Goal: Information Seeking & Learning: Learn about a topic

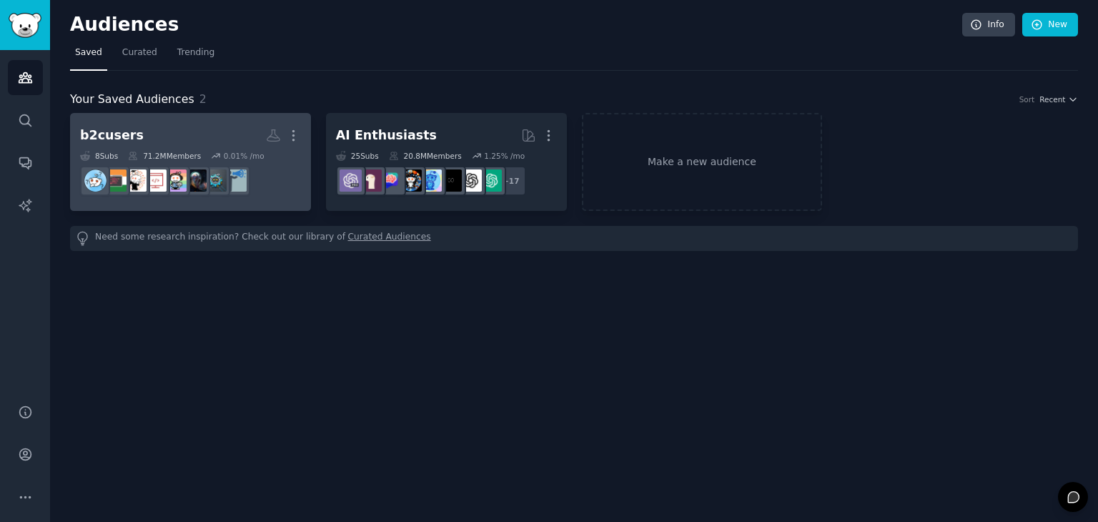
click at [223, 148] on div "b2cusers Custom Audience More 8 Sub s 71.2M Members 0.01 % /mo" at bounding box center [190, 162] width 221 height 78
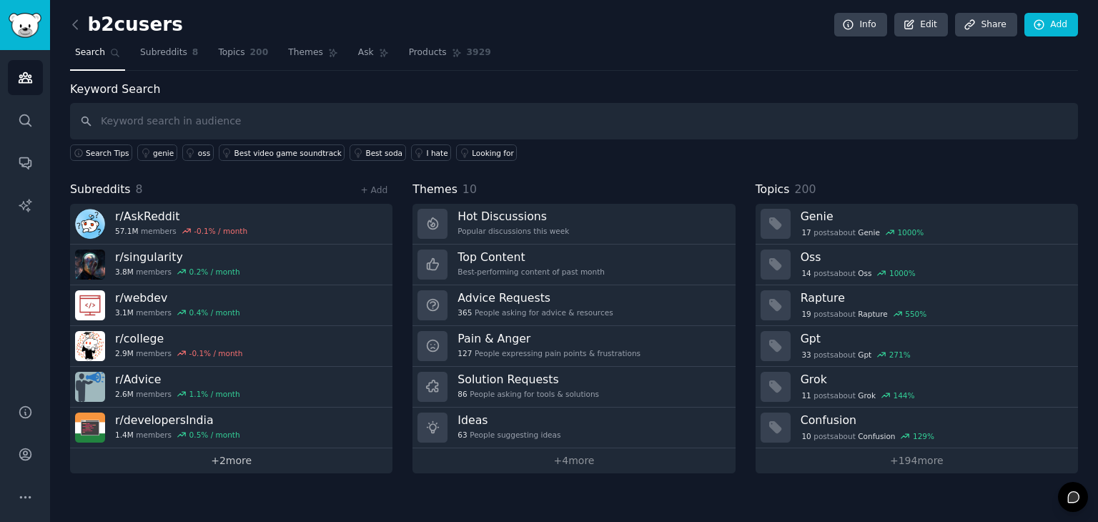
click at [237, 453] on link "+ 2 more" at bounding box center [231, 460] width 322 height 25
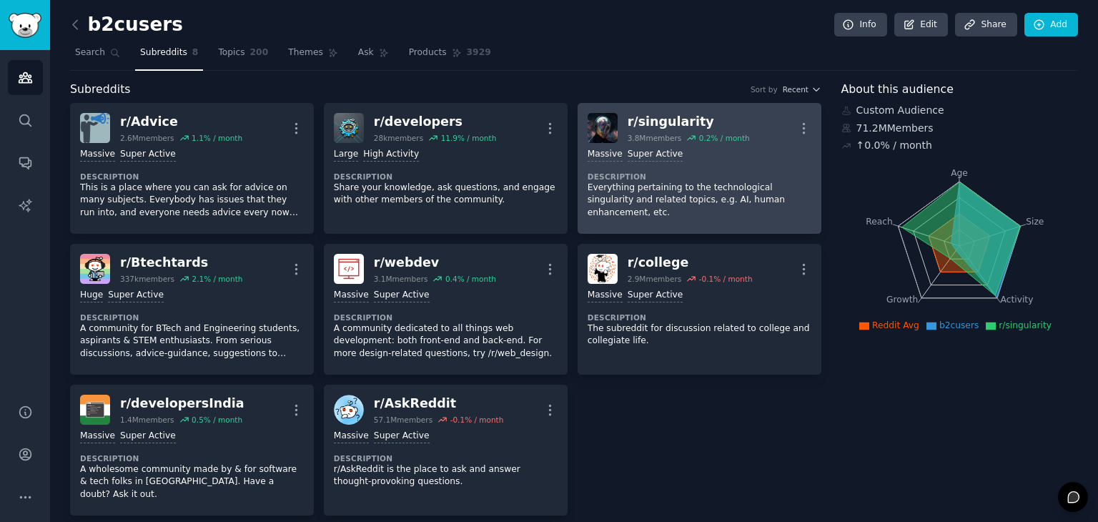
click at [660, 209] on div "Massive Super Active Description Everything pertaining to the technological sin…" at bounding box center [700, 183] width 224 height 81
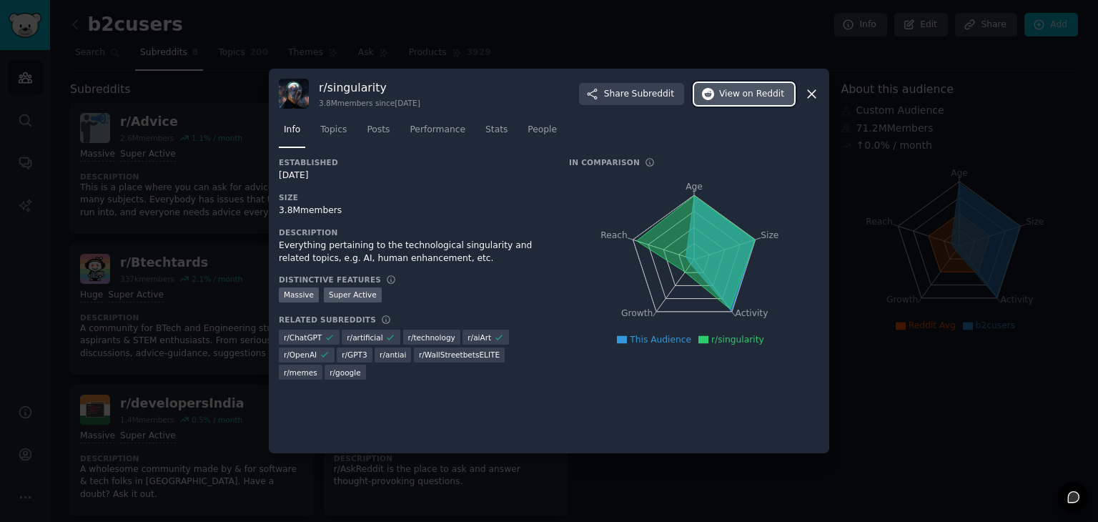
click at [734, 98] on span "View on Reddit" at bounding box center [751, 94] width 65 height 13
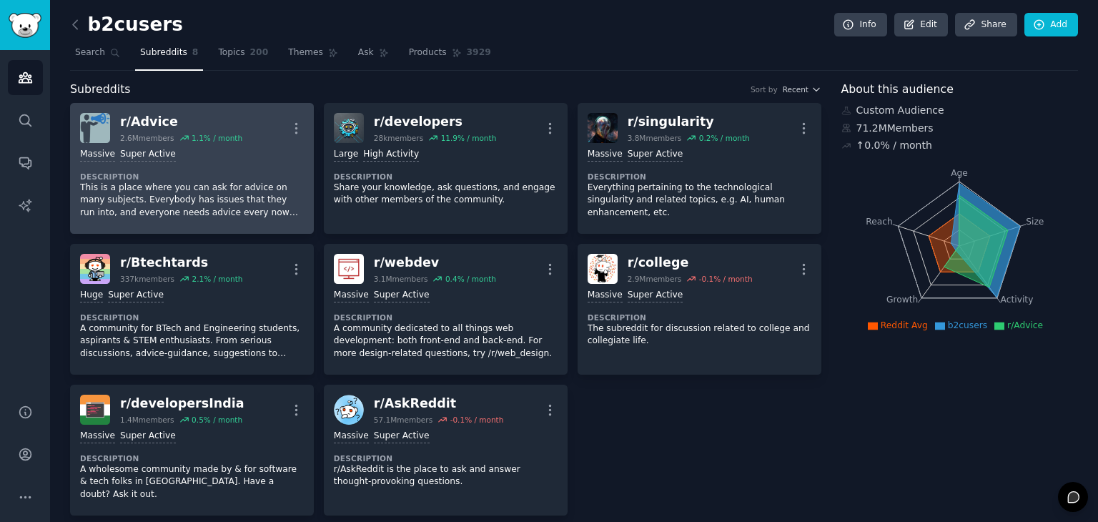
click at [259, 197] on p "This is a place where you can ask for advice on many subjects. Everybody has is…" at bounding box center [192, 201] width 224 height 38
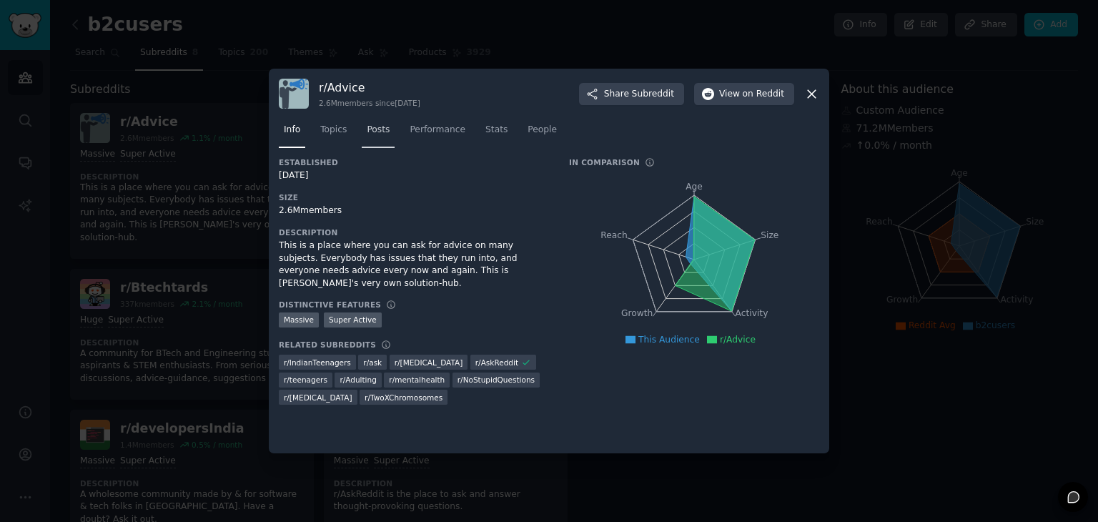
click at [377, 142] on link "Posts" at bounding box center [378, 133] width 33 height 29
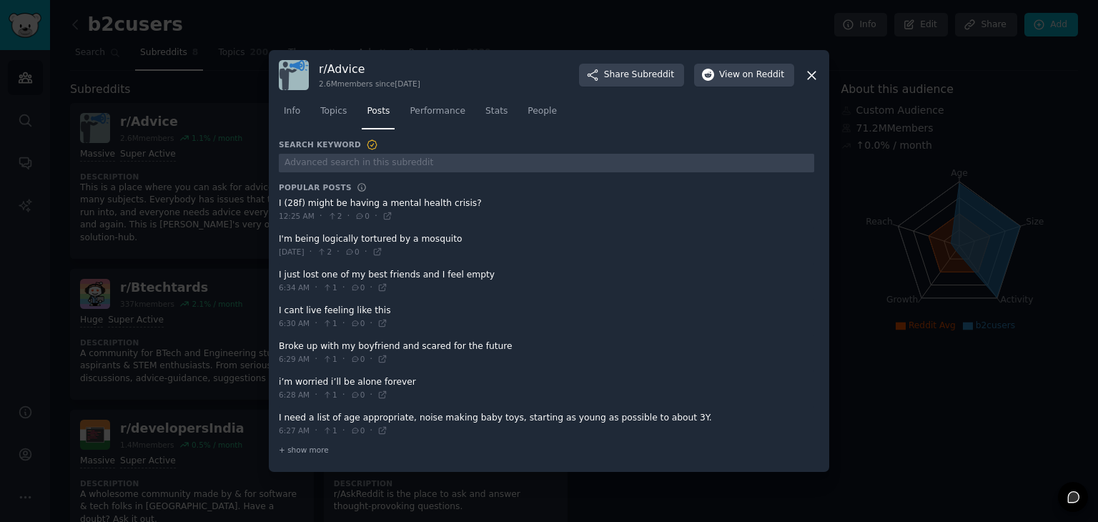
click at [889, 166] on div at bounding box center [549, 261] width 1098 height 522
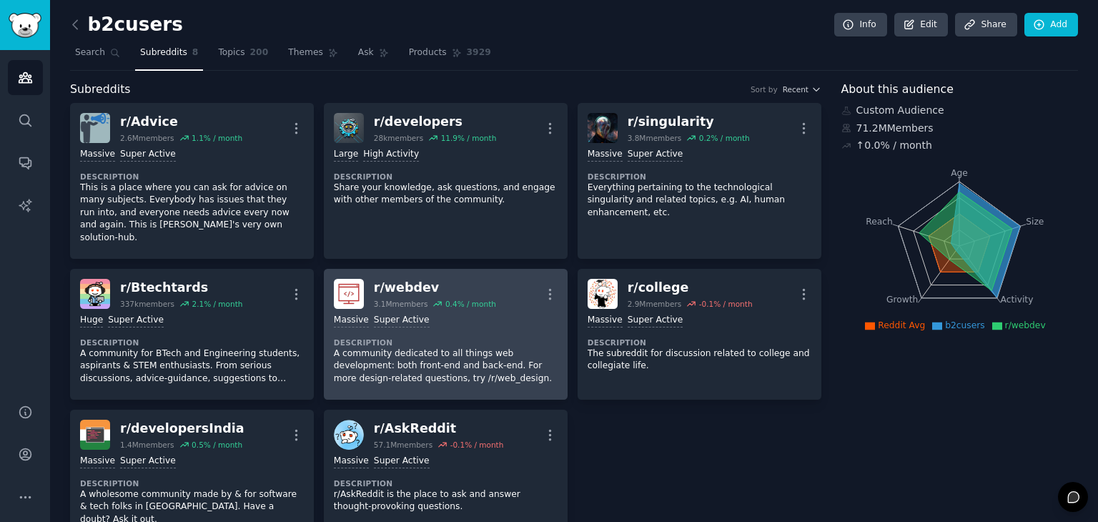
click at [432, 314] on div "Massive Super Active" at bounding box center [446, 321] width 224 height 14
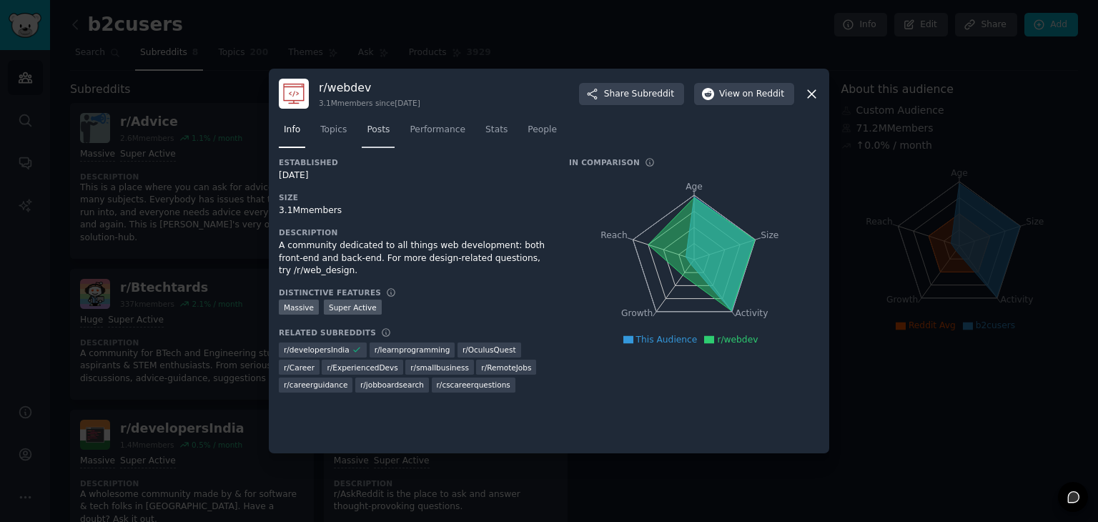
click at [377, 131] on span "Posts" at bounding box center [378, 130] width 23 height 13
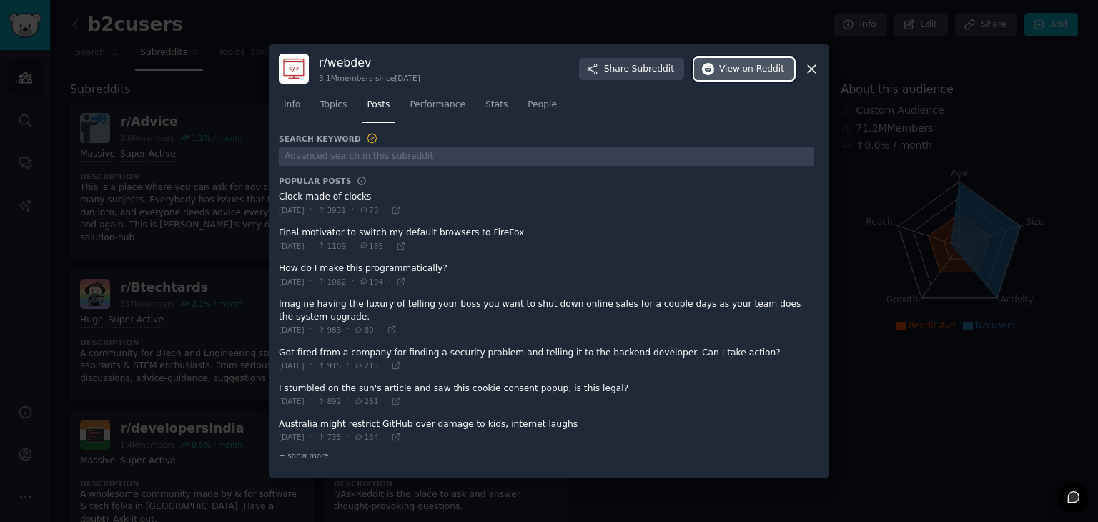
click at [725, 74] on span "View on Reddit" at bounding box center [751, 69] width 65 height 13
click at [807, 69] on icon at bounding box center [811, 68] width 15 height 15
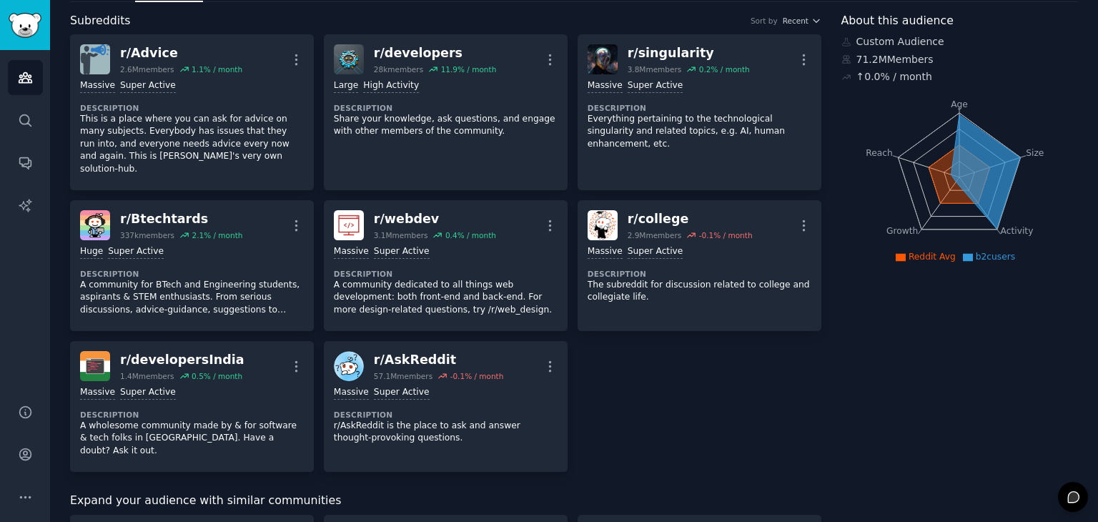
scroll to position [69, 0]
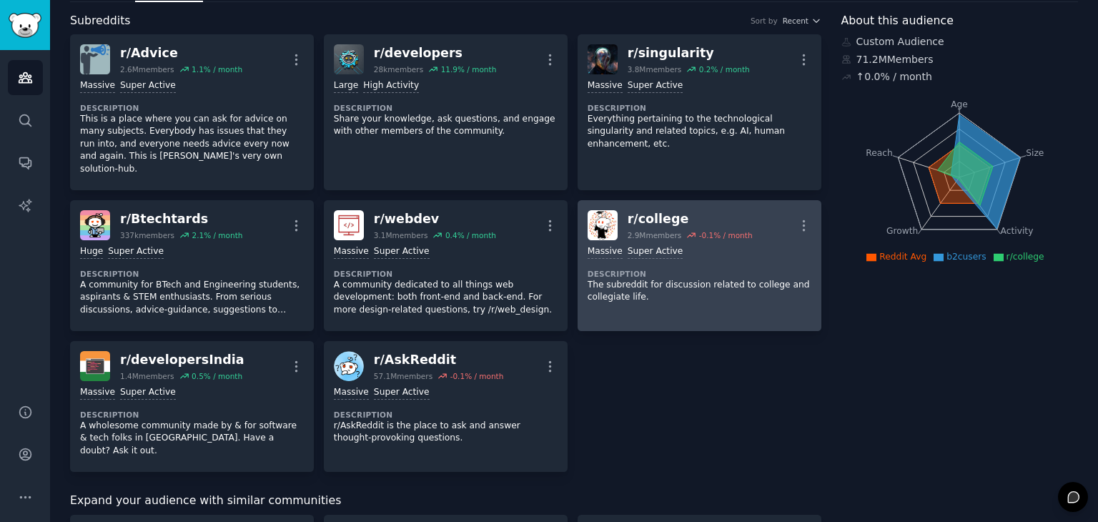
click at [729, 279] on p "The subreddit for discussion related to college and collegiate life." at bounding box center [700, 291] width 224 height 25
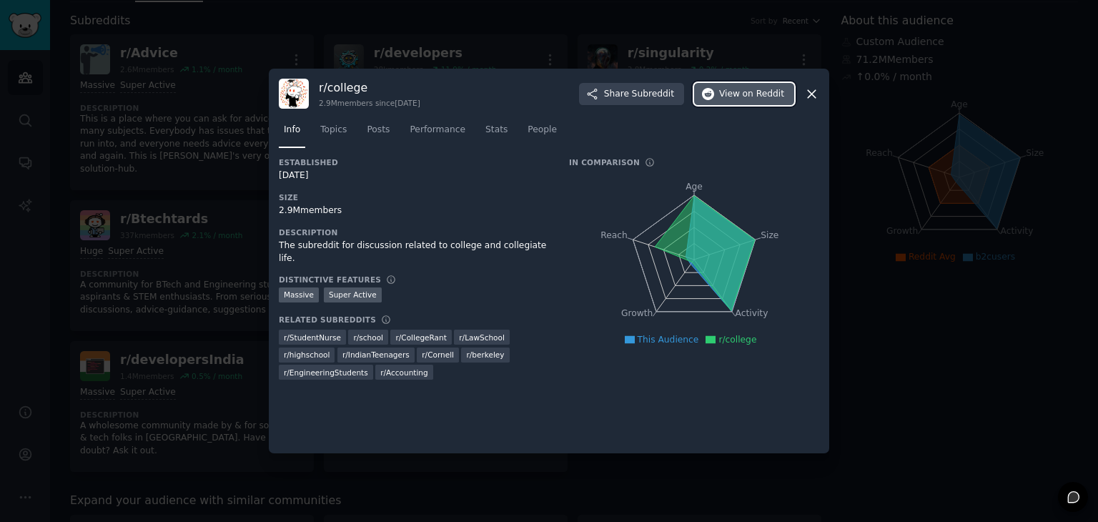
click at [720, 96] on button "View on Reddit" at bounding box center [744, 94] width 100 height 23
